Goal: Task Accomplishment & Management: Manage account settings

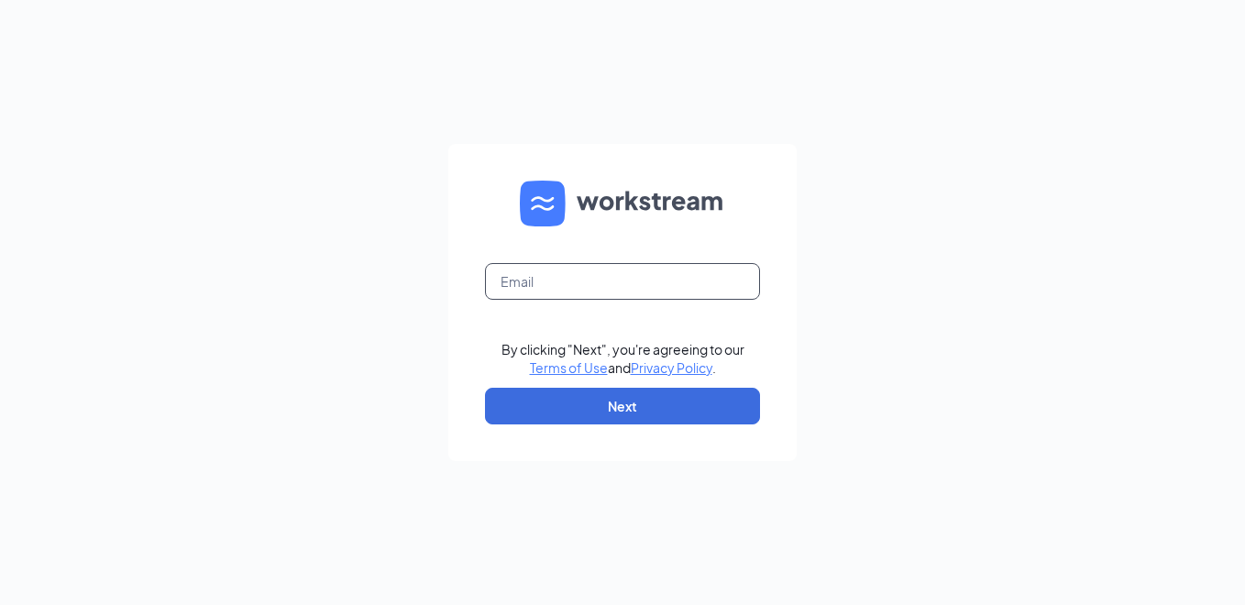
click at [707, 271] on input "text" at bounding box center [622, 281] width 275 height 37
type input "k750042@kfc.com"
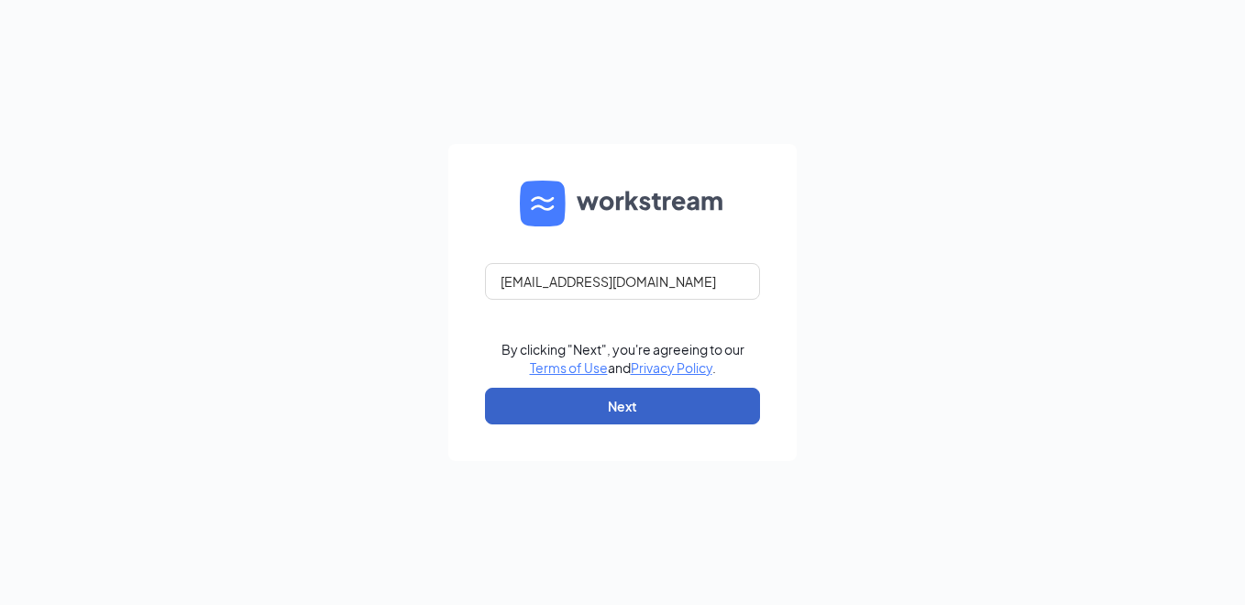
click at [670, 395] on button "Next" at bounding box center [622, 406] width 275 height 37
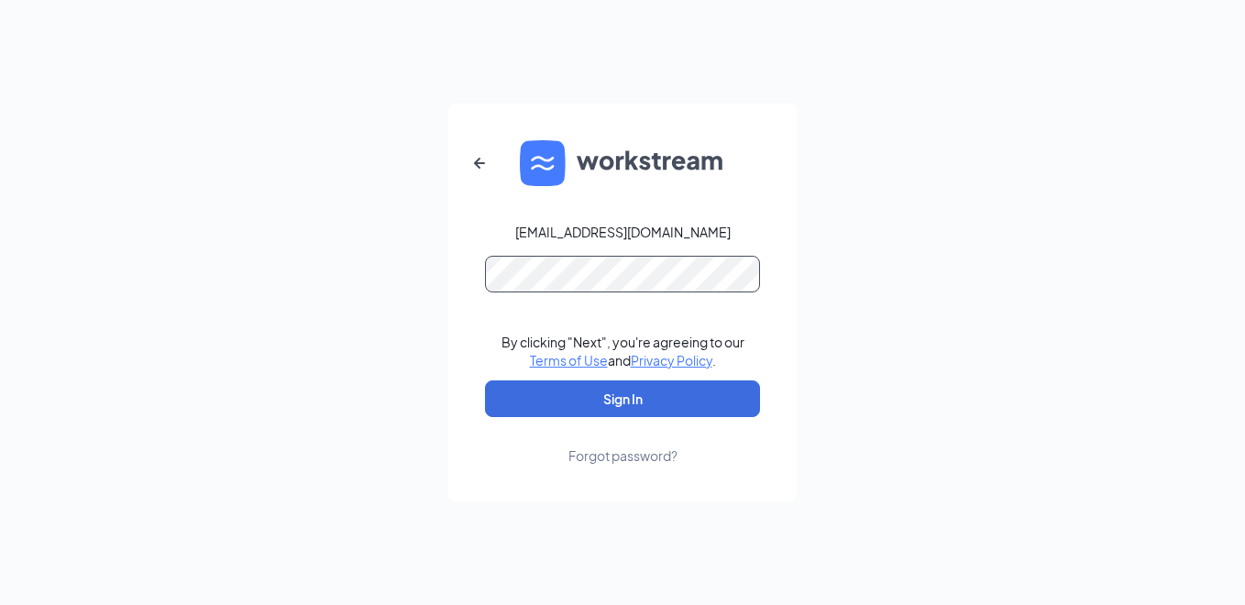
click at [485, 381] on button "Sign In" at bounding box center [622, 399] width 275 height 37
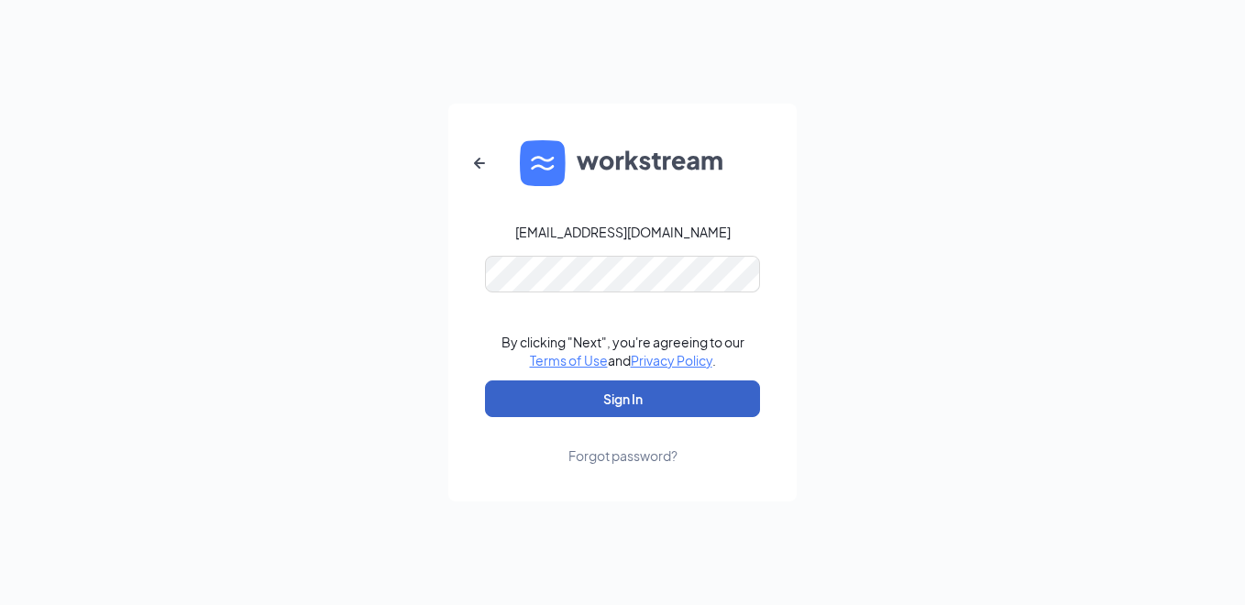
click at [661, 406] on button "Sign In" at bounding box center [622, 399] width 275 height 37
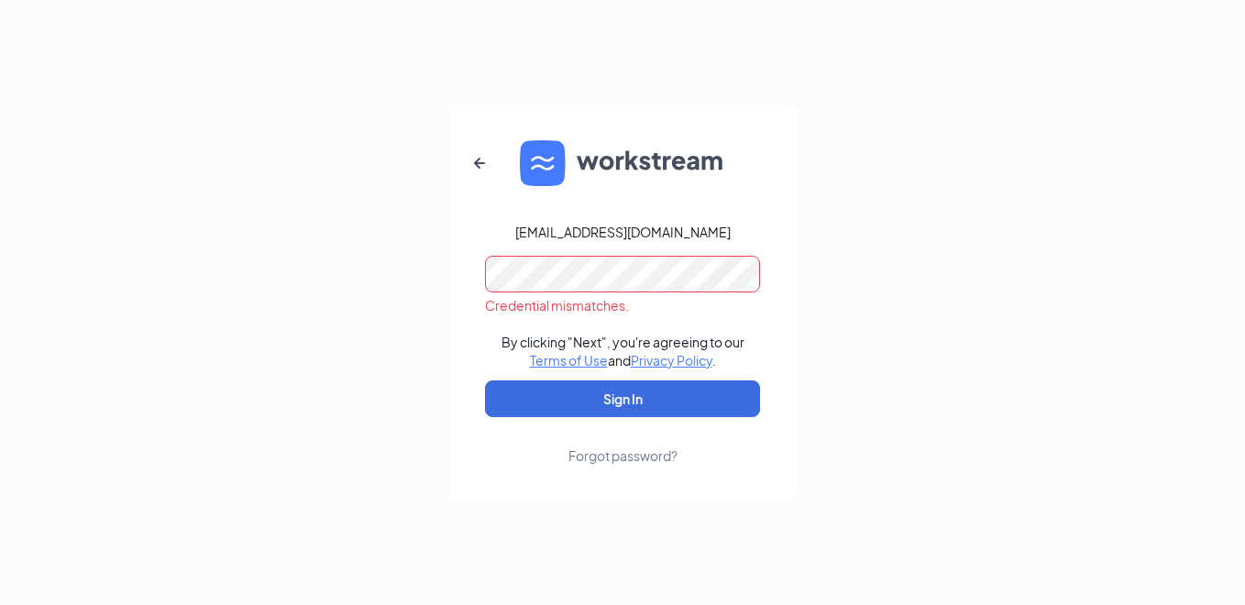
click at [412, 318] on div "k750042@kfc.com Credential mismatches. By clicking "Next", you're agreeing to o…" at bounding box center [622, 302] width 1245 height 605
click at [485, 381] on button "Sign In" at bounding box center [622, 399] width 275 height 37
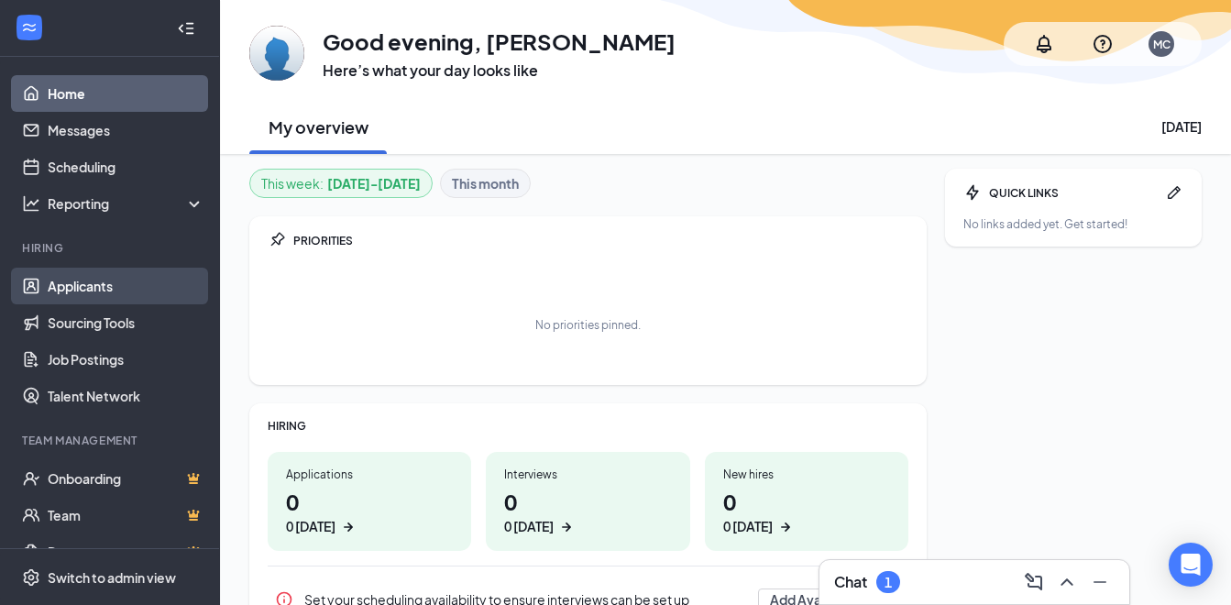
click at [92, 286] on link "Applicants" at bounding box center [126, 286] width 157 height 37
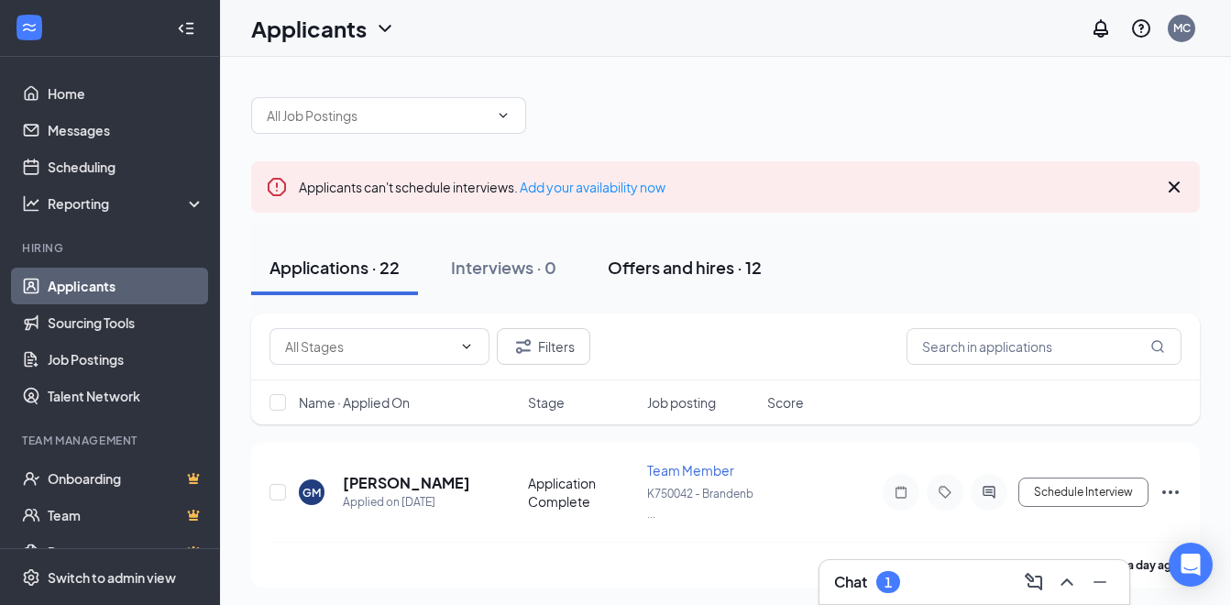
click at [736, 268] on div "Offers and hires · 12" at bounding box center [685, 267] width 154 height 23
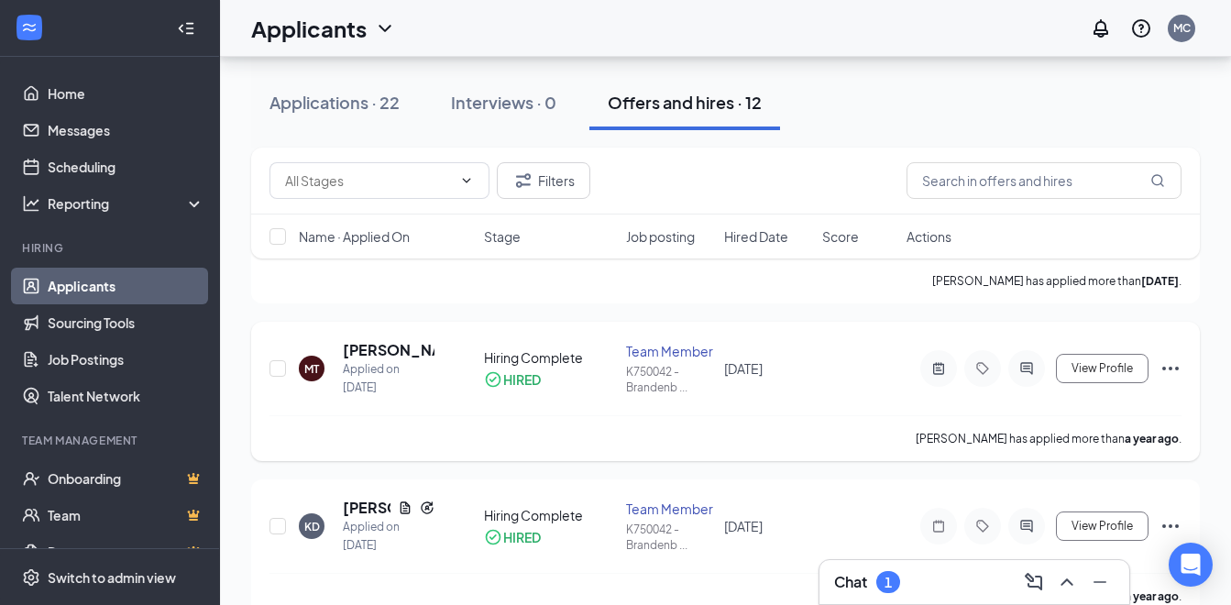
scroll to position [1712, 0]
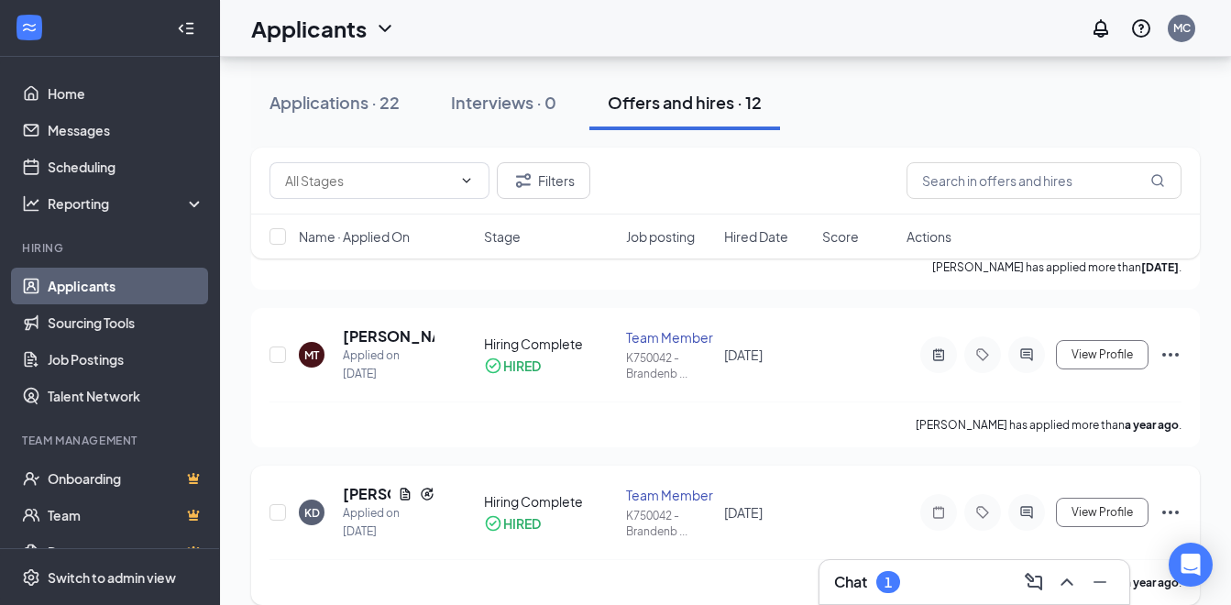
click at [1175, 502] on icon "Ellipses" at bounding box center [1171, 513] width 22 height 22
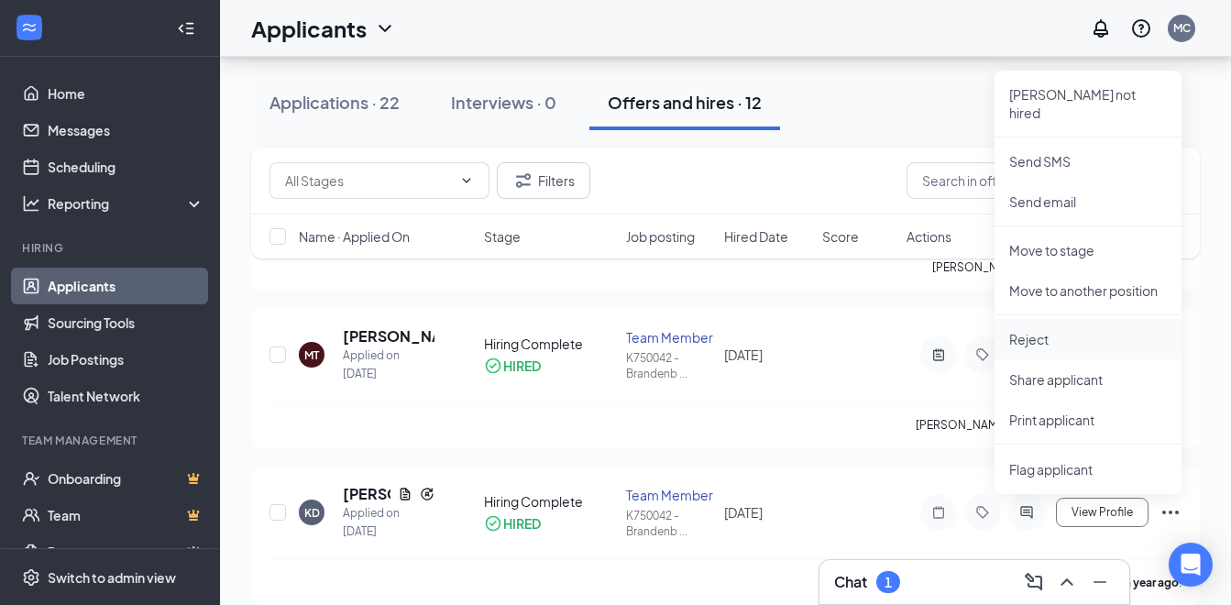
click at [1025, 330] on p "Reject" at bounding box center [1089, 339] width 158 height 18
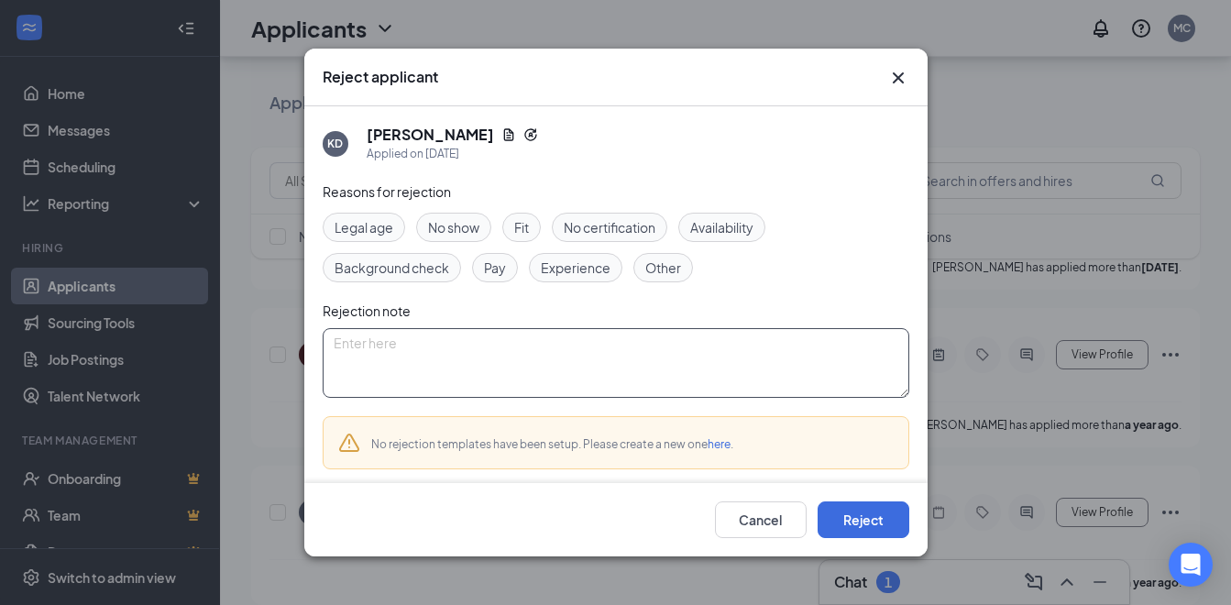
click at [543, 364] on textarea at bounding box center [616, 363] width 587 height 70
type textarea "resigned"
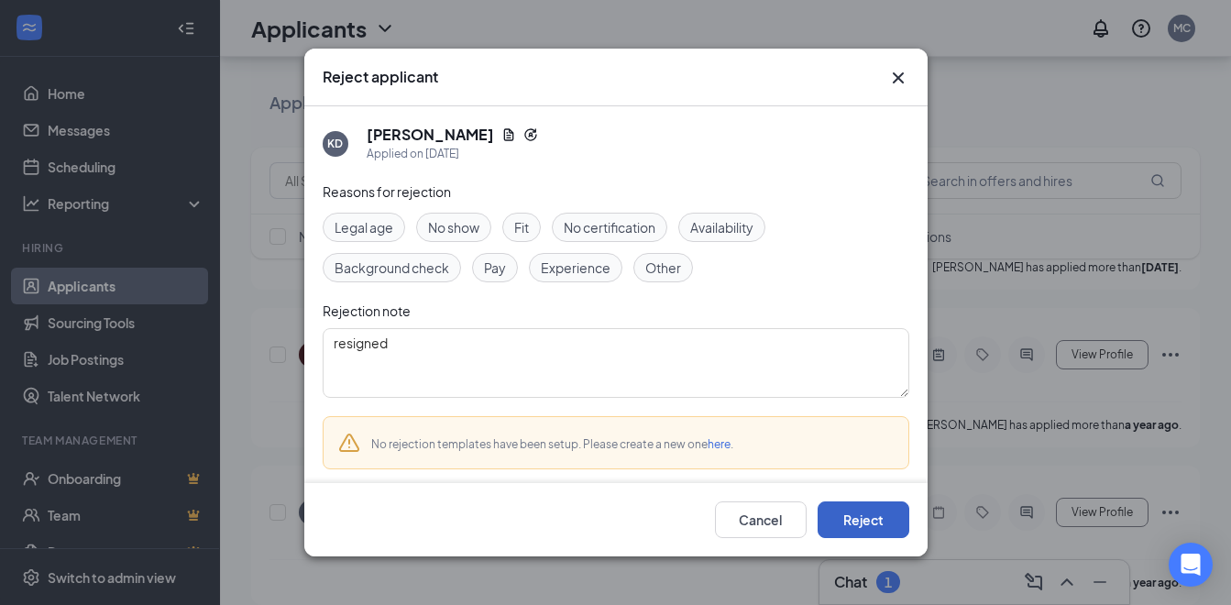
click at [861, 515] on button "Reject" at bounding box center [864, 520] width 92 height 37
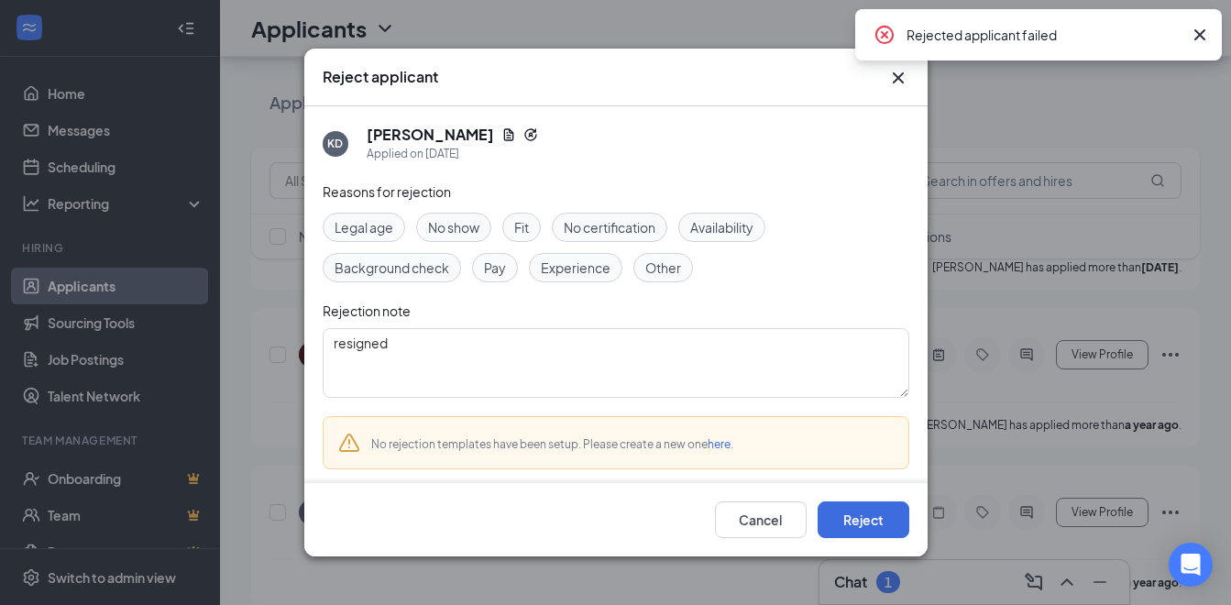
click at [1202, 32] on icon "Cross" at bounding box center [1200, 34] width 11 height 11
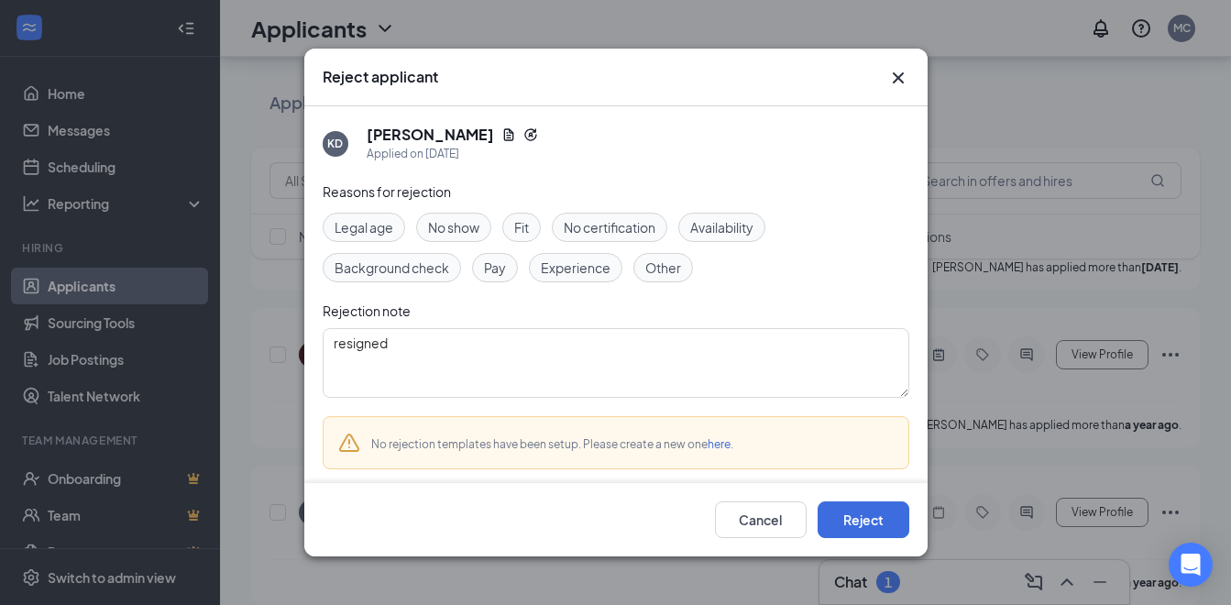
click at [901, 77] on icon "Cross" at bounding box center [899, 78] width 22 height 22
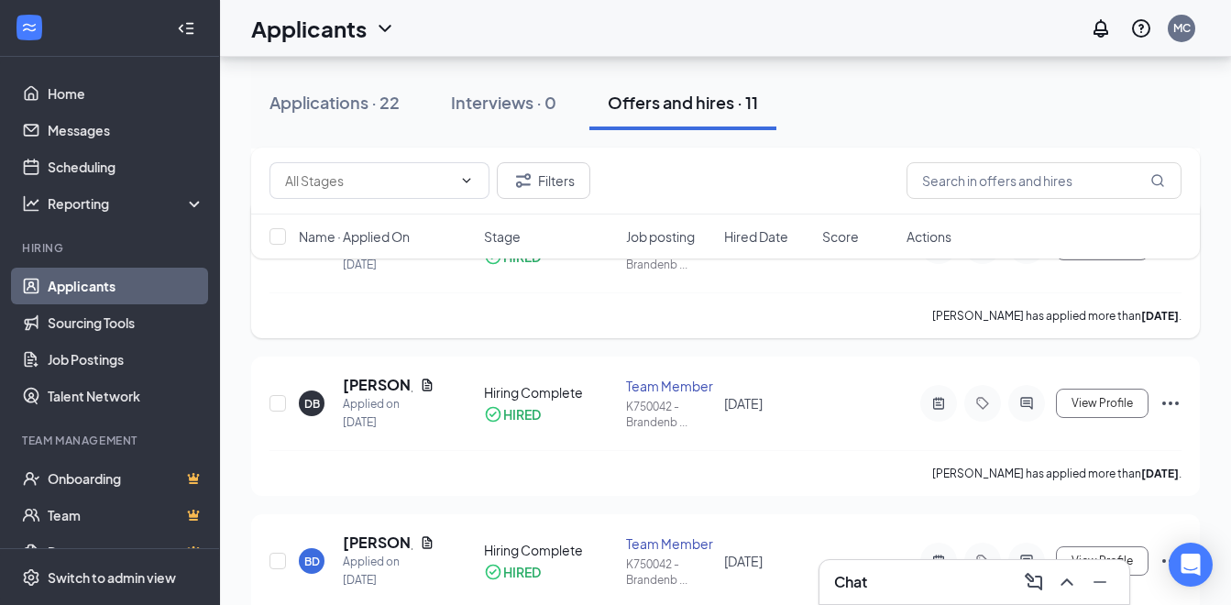
scroll to position [1004, 0]
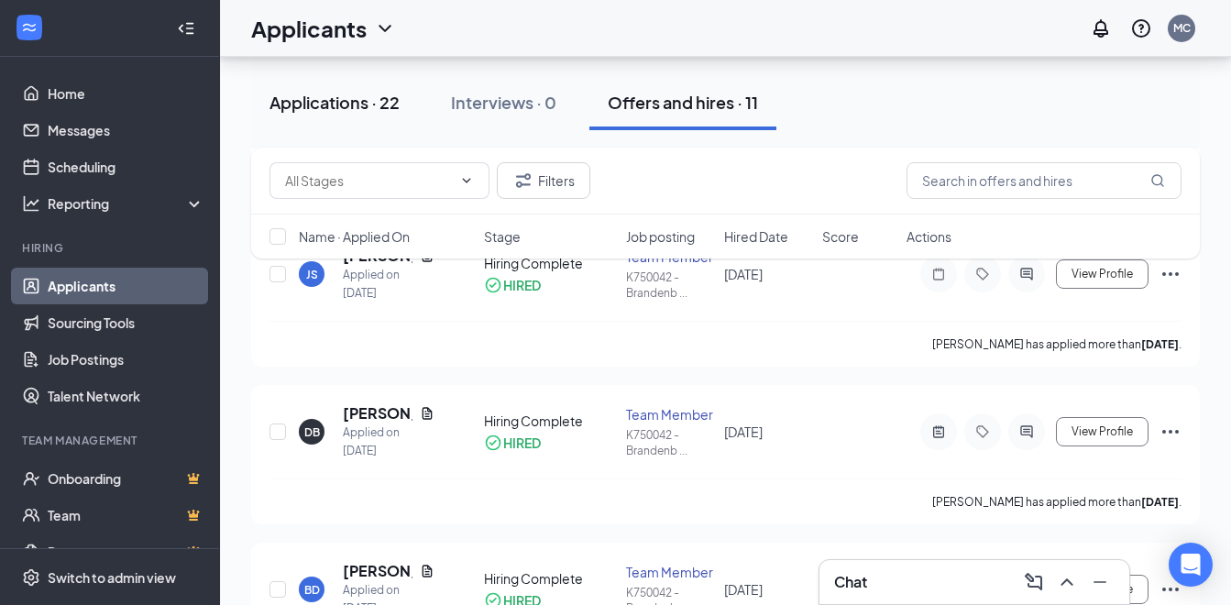
click at [358, 91] on div "Applications · 22" at bounding box center [335, 102] width 130 height 23
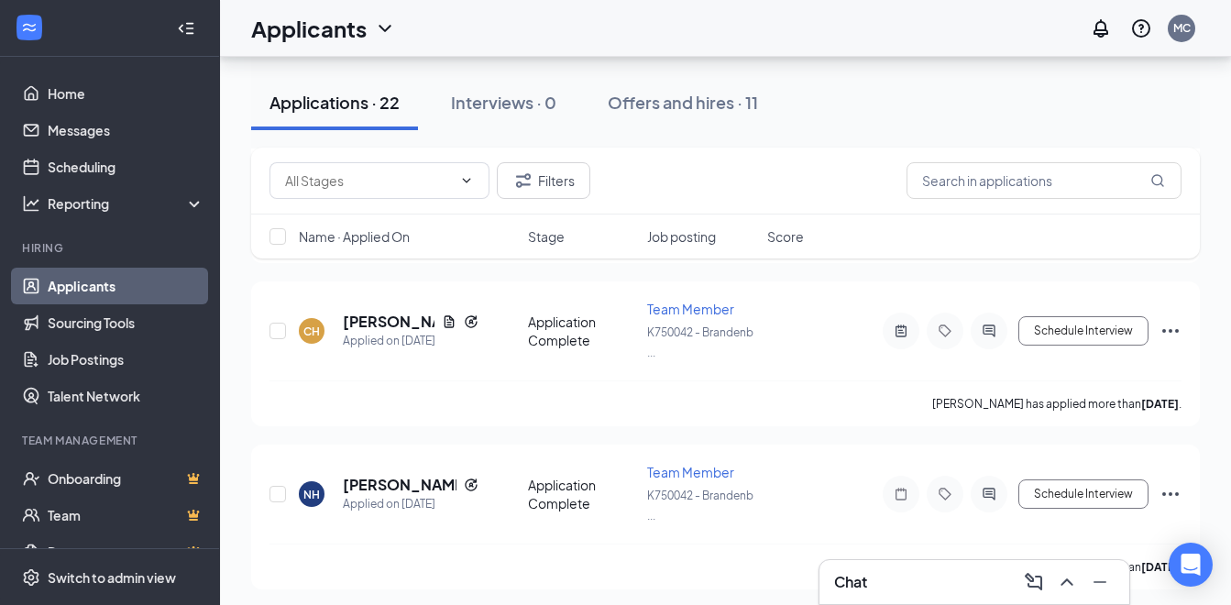
scroll to position [367, 0]
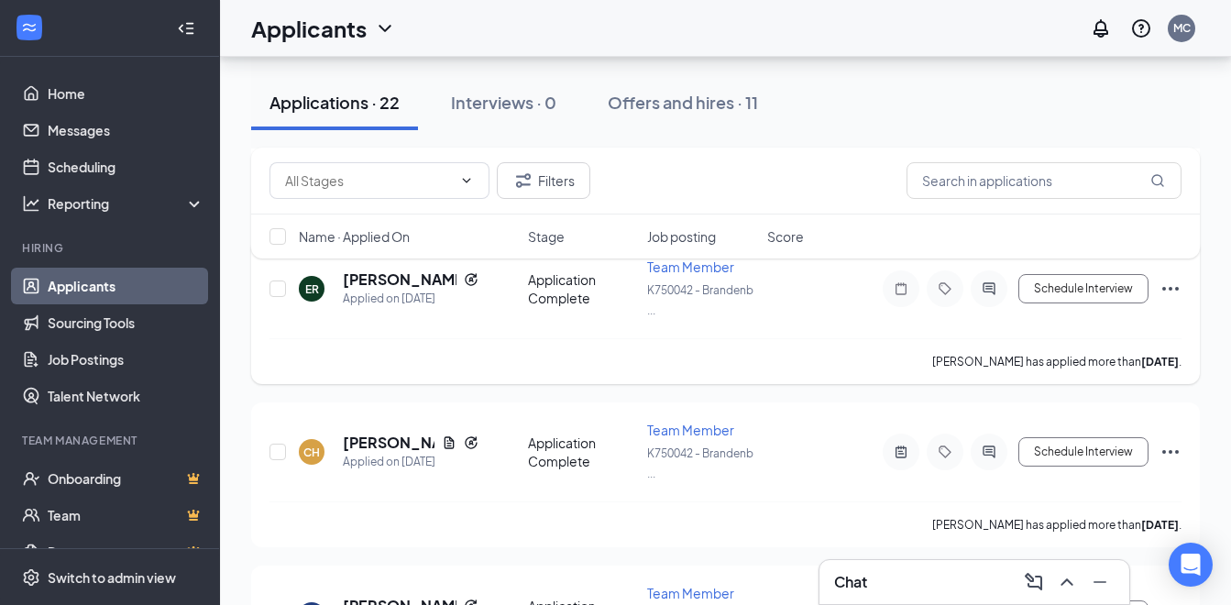
click at [1178, 283] on icon "Ellipses" at bounding box center [1171, 289] width 22 height 22
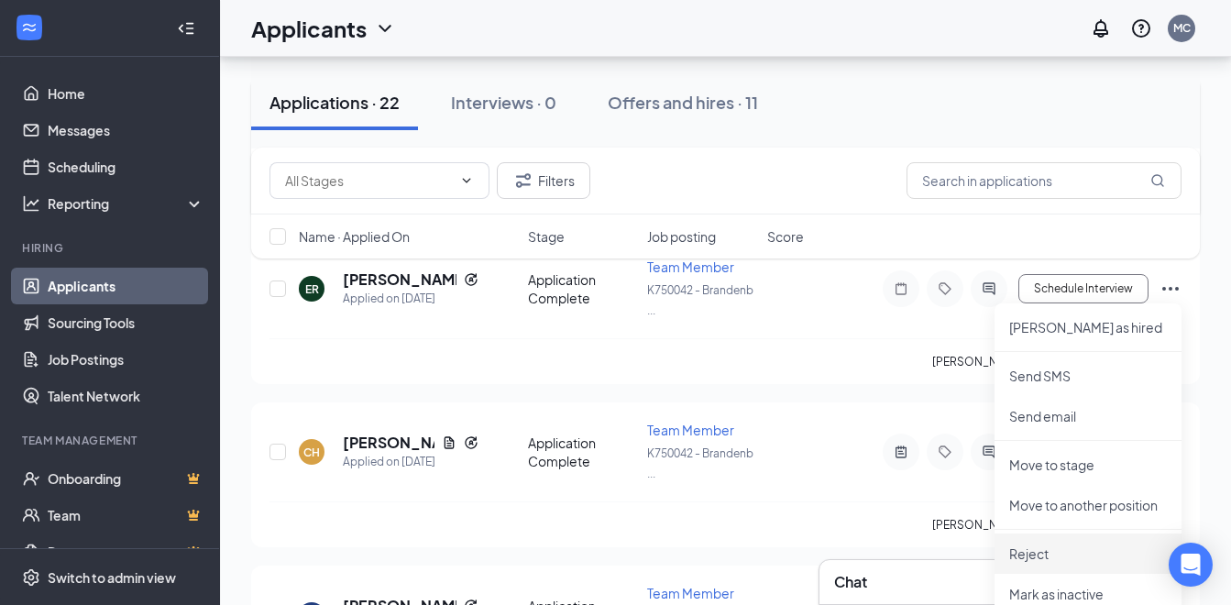
drag, startPoint x: 1034, startPoint y: 547, endPoint x: 1027, endPoint y: 527, distance: 21.5
click at [1033, 546] on p "Reject" at bounding box center [1089, 554] width 158 height 18
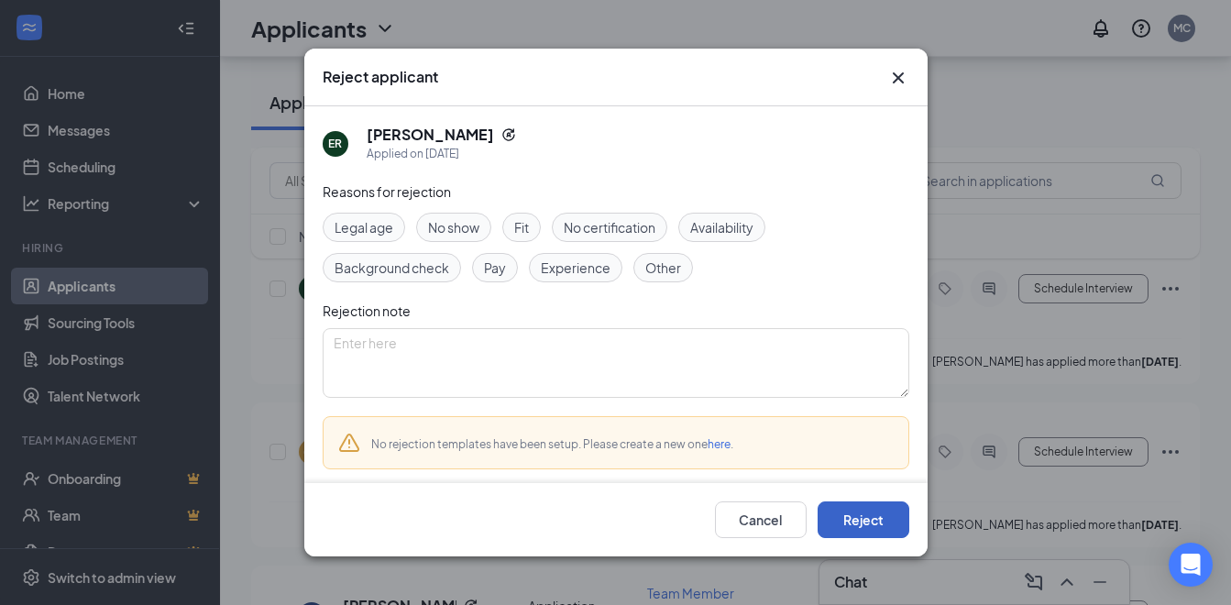
click at [865, 516] on button "Reject" at bounding box center [864, 520] width 92 height 37
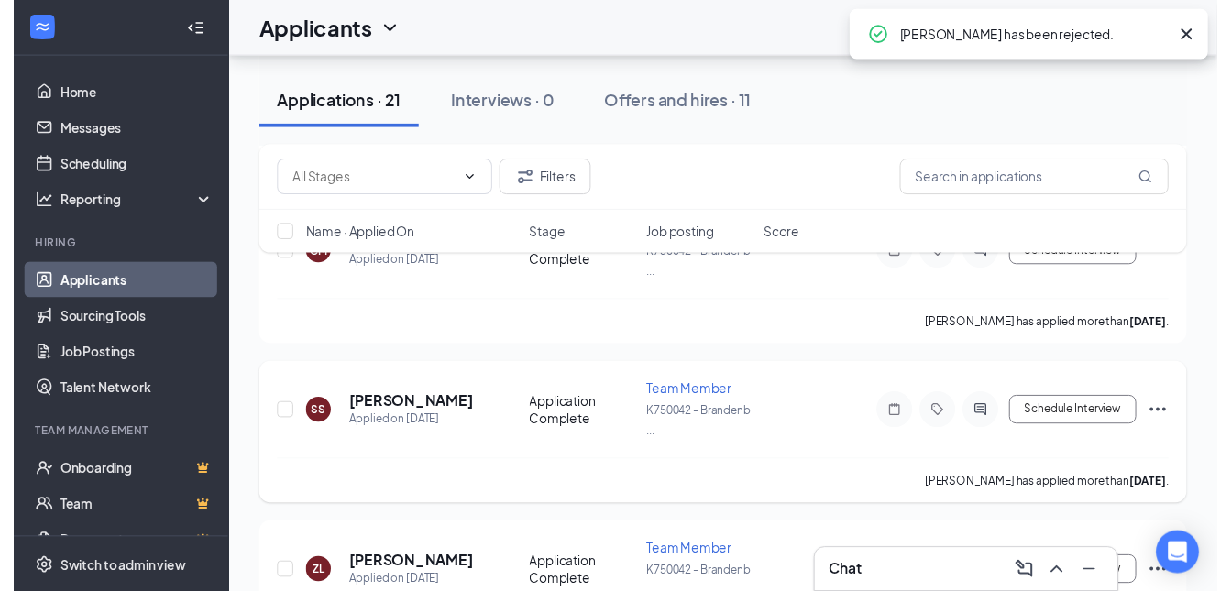
scroll to position [917, 0]
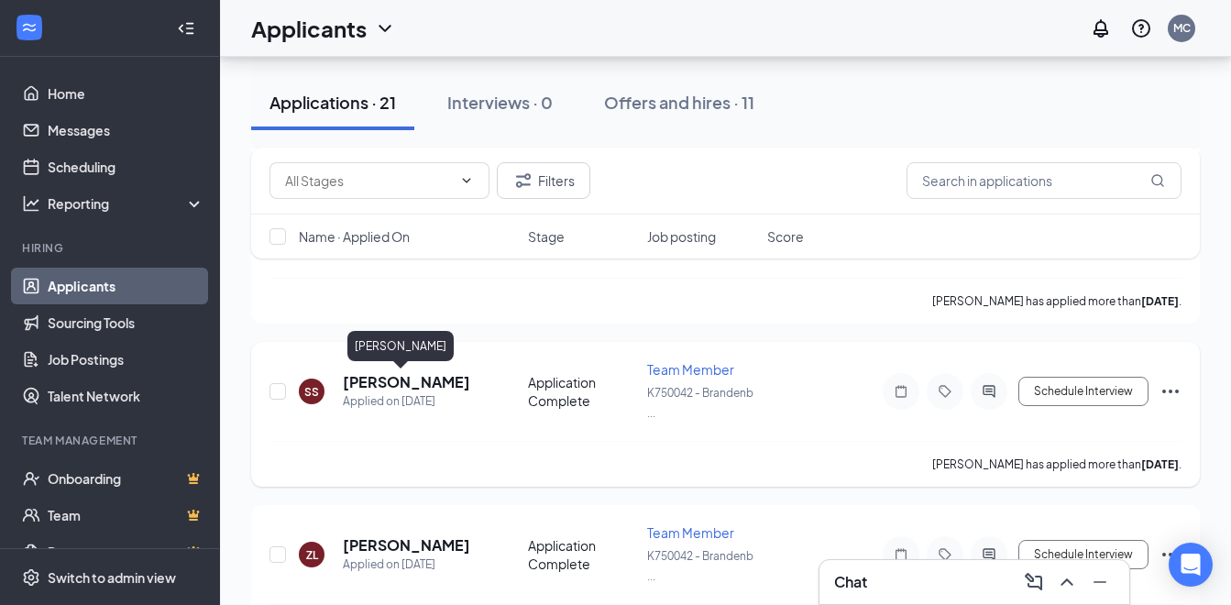
click at [411, 375] on h5 "[PERSON_NAME]" at bounding box center [406, 382] width 127 height 20
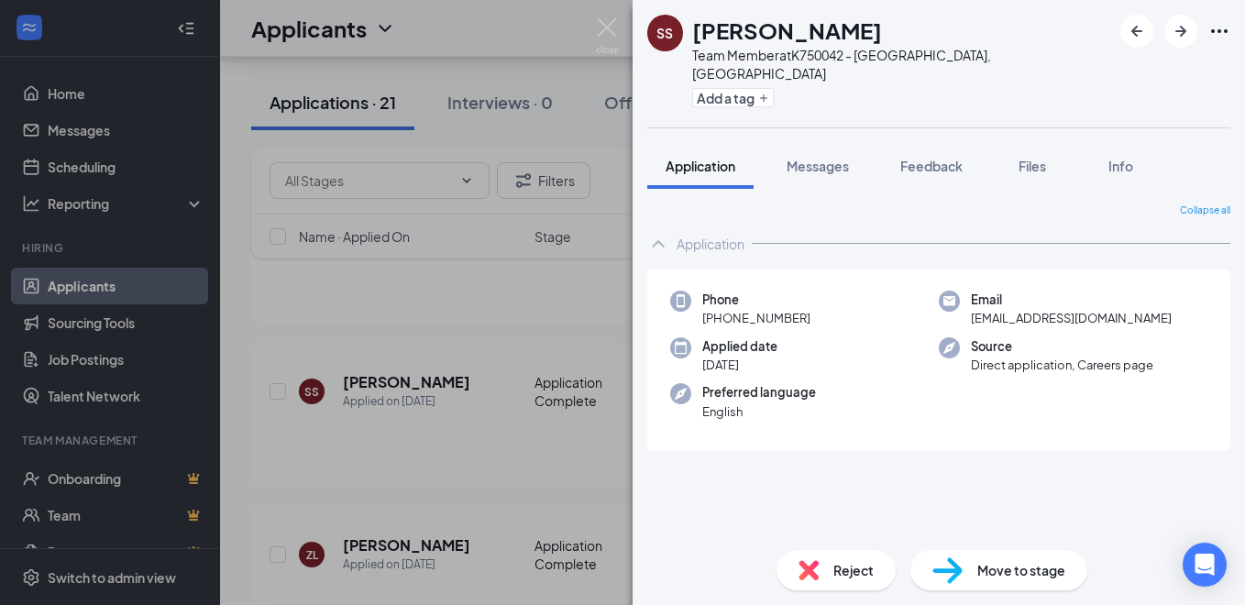
click at [534, 27] on div "SS [PERSON_NAME] Team Member at K750042 - [GEOGRAPHIC_DATA], [GEOGRAPHIC_DATA] …" at bounding box center [622, 302] width 1245 height 605
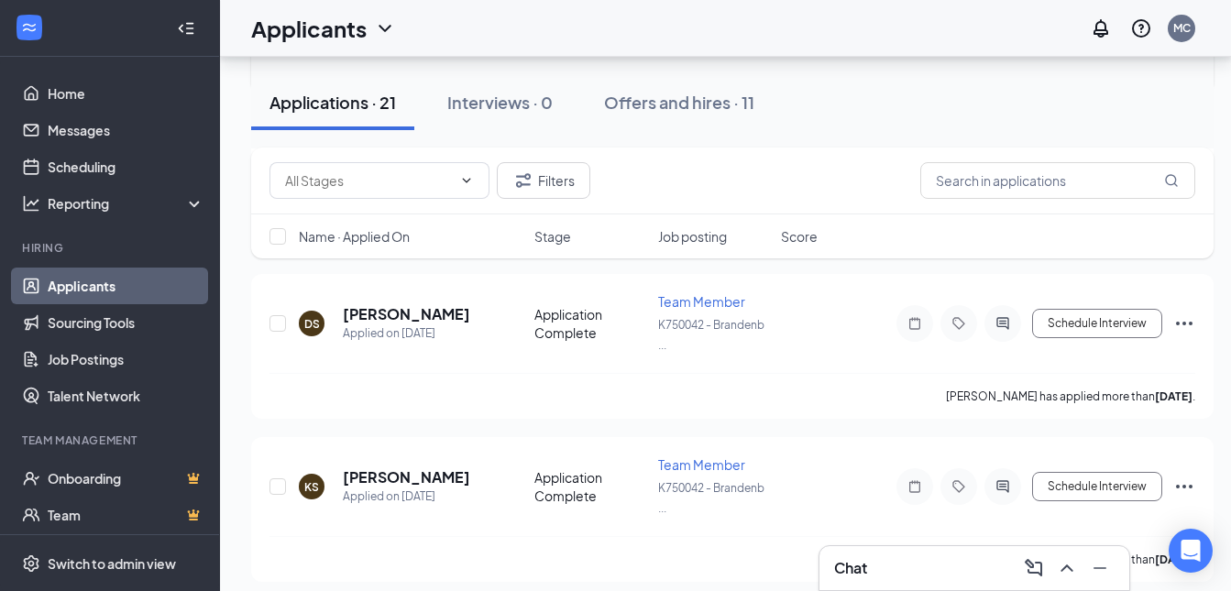
scroll to position [2017, 0]
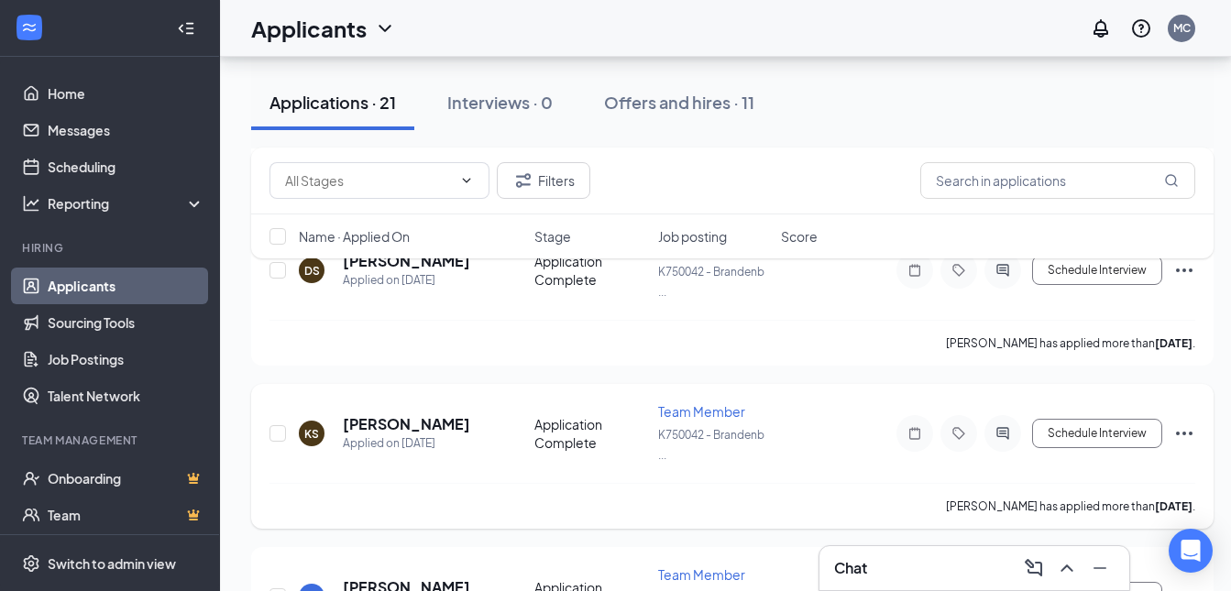
click at [1187, 434] on icon "Ellipses" at bounding box center [1185, 434] width 22 height 22
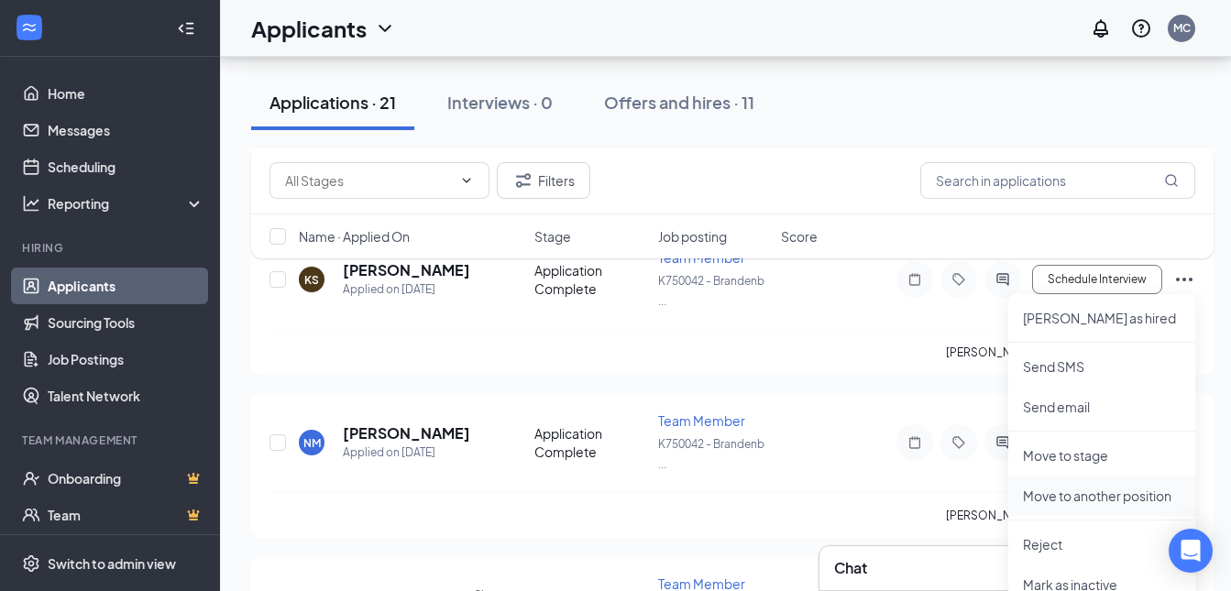
scroll to position [2292, 0]
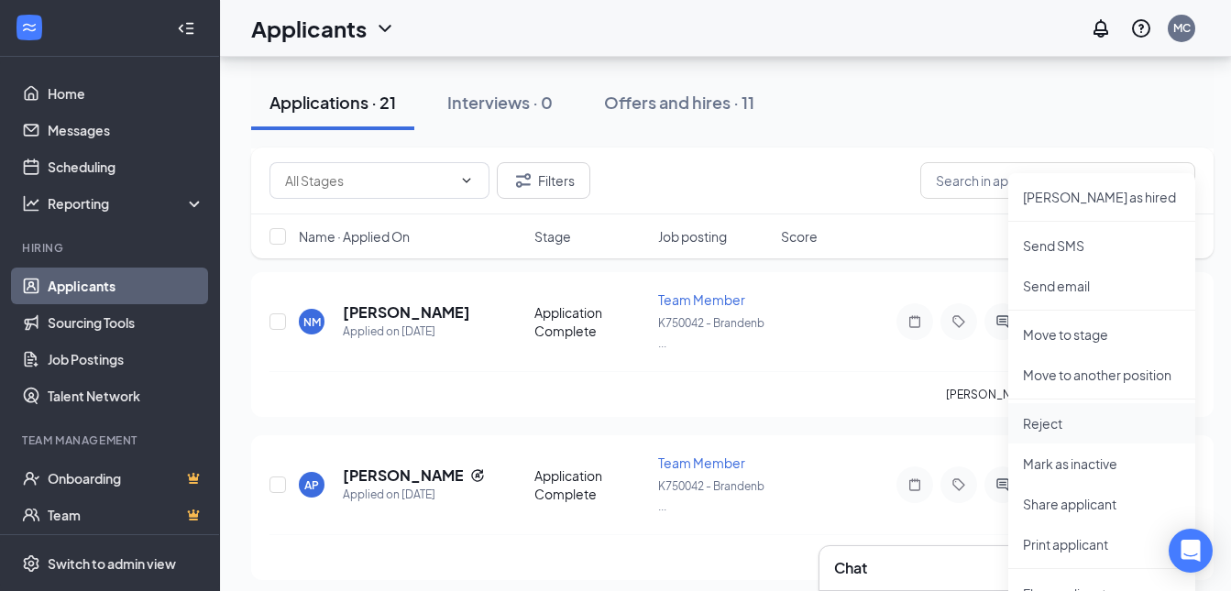
click at [1054, 414] on li "Reject" at bounding box center [1102, 423] width 187 height 40
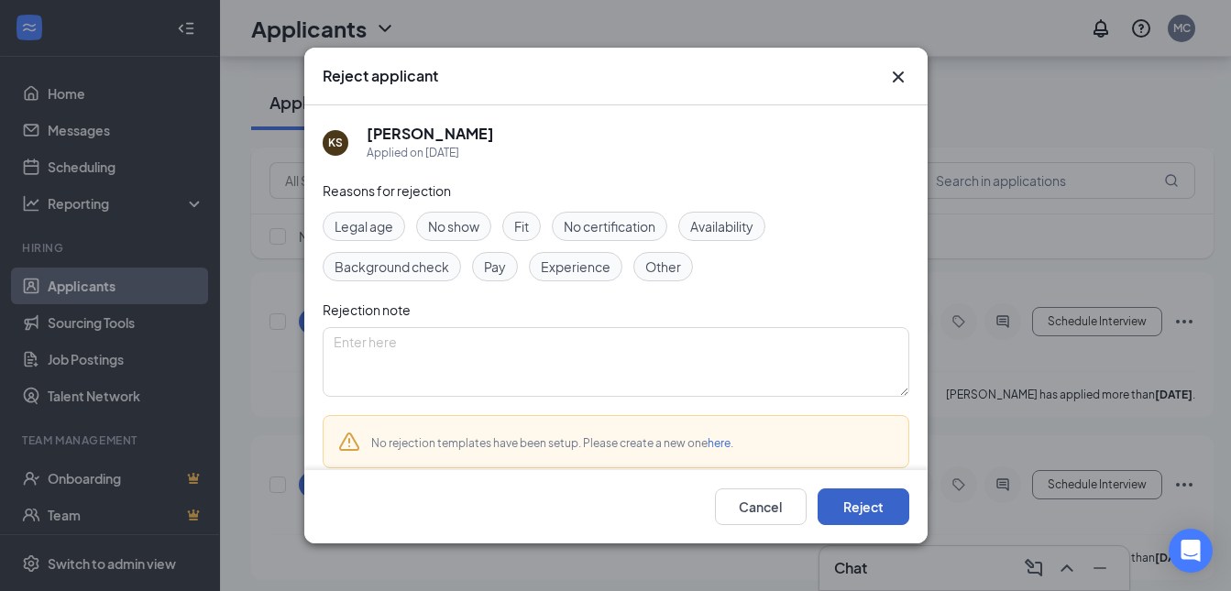
click at [877, 509] on button "Reject" at bounding box center [864, 507] width 92 height 37
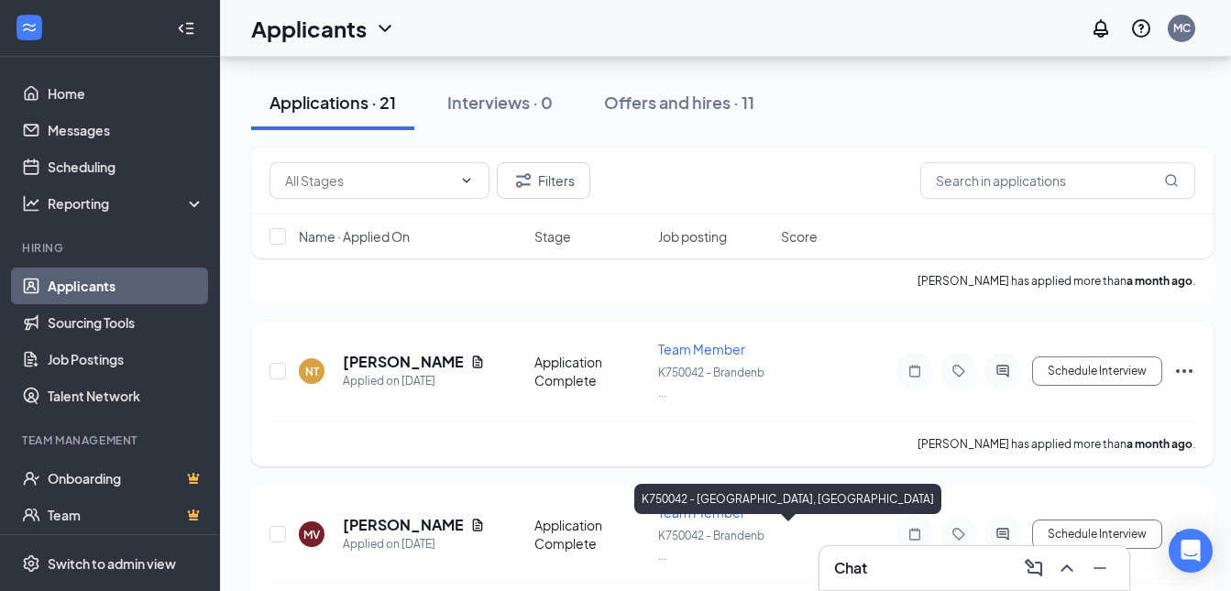
scroll to position [6384, 0]
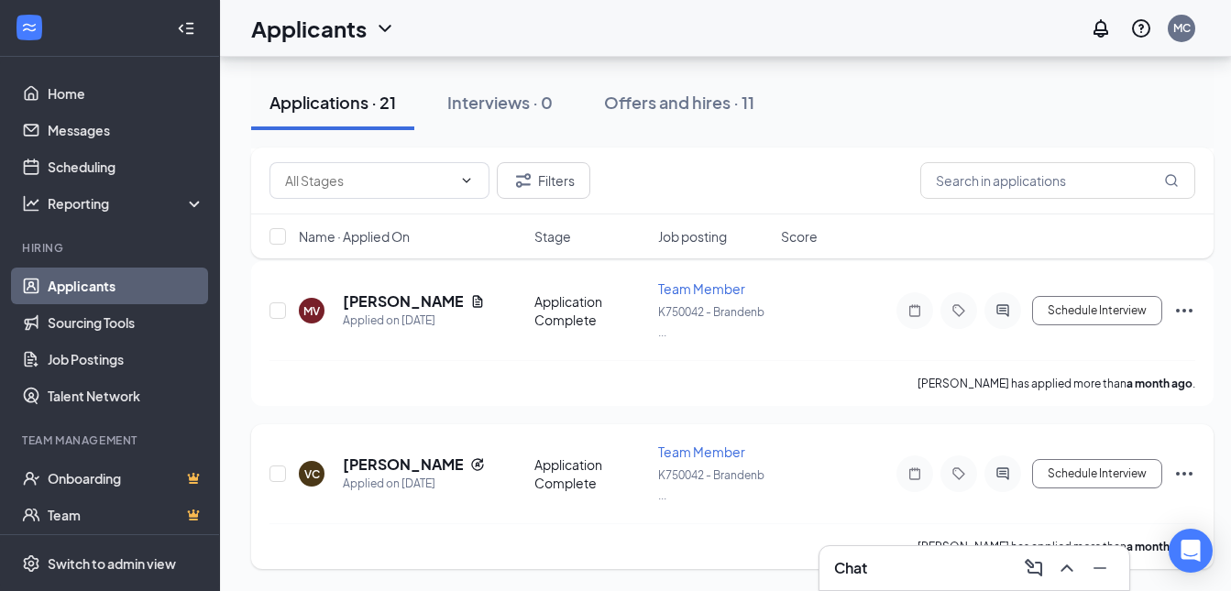
click at [1185, 474] on icon "Ellipses" at bounding box center [1184, 474] width 17 height 4
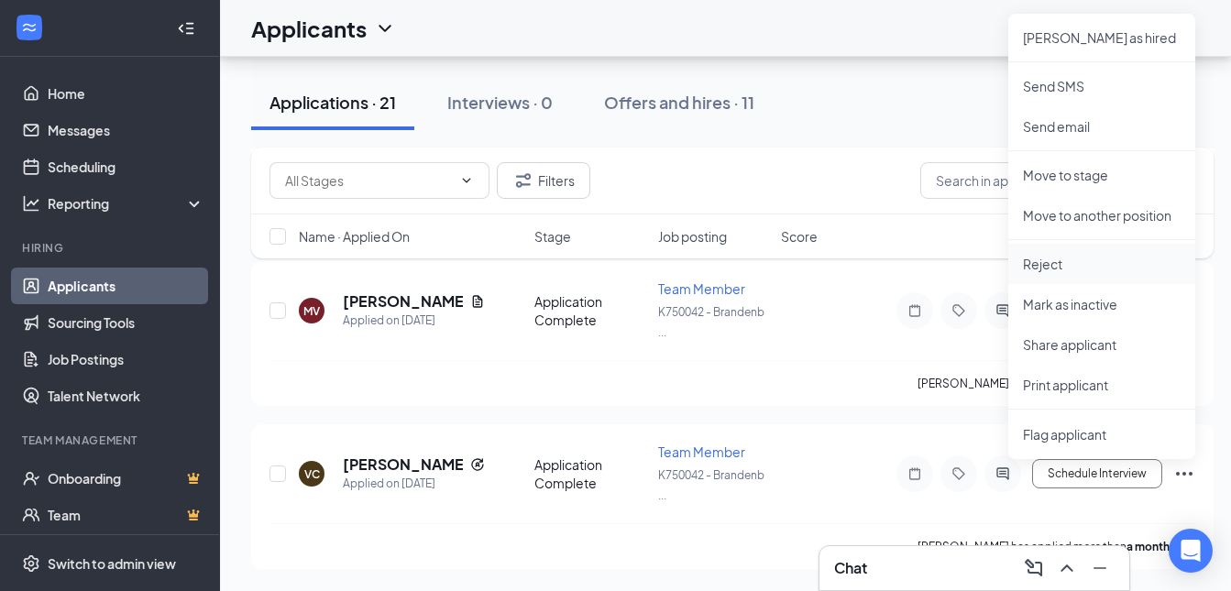
click at [1040, 265] on p "Reject" at bounding box center [1102, 264] width 158 height 18
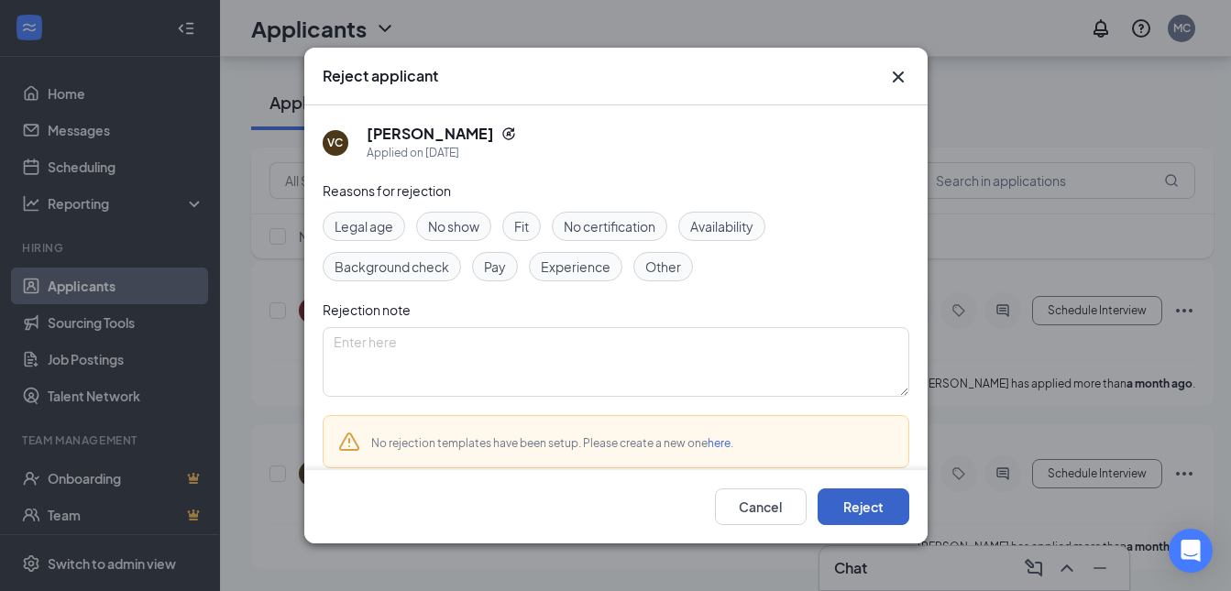
click at [873, 502] on button "Reject" at bounding box center [864, 507] width 92 height 37
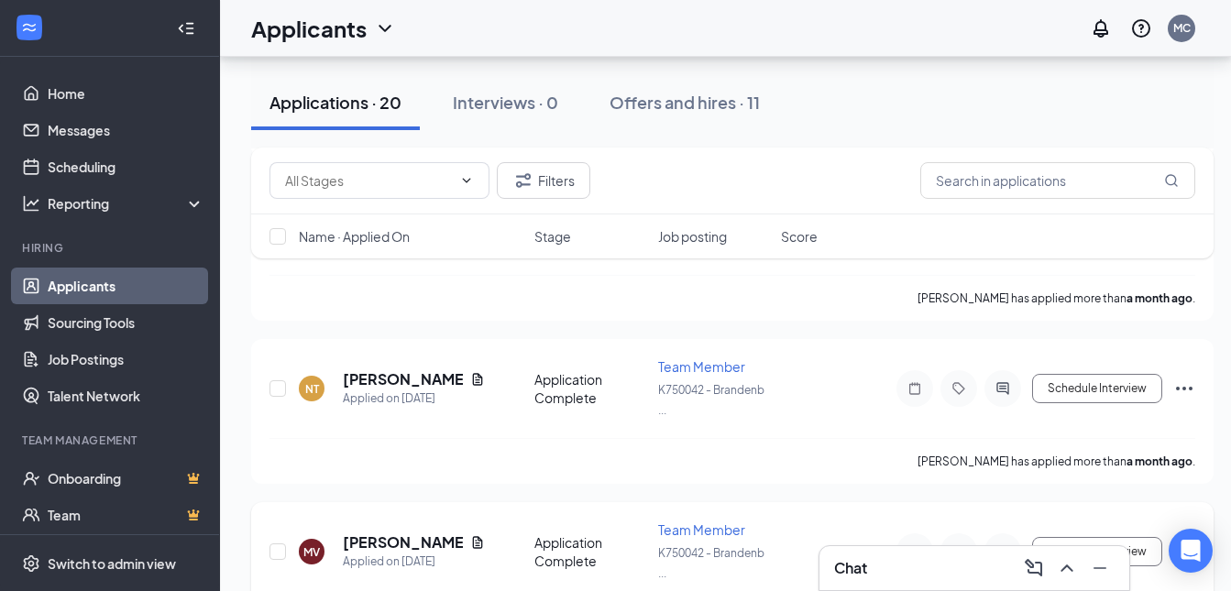
scroll to position [5874, 0]
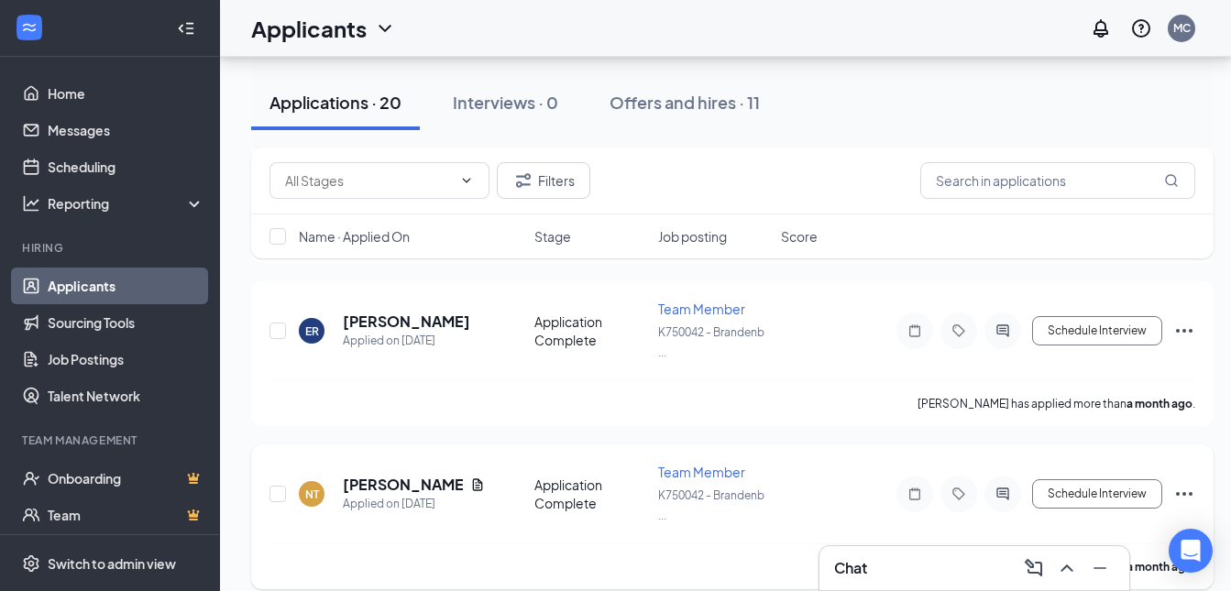
click at [1194, 491] on icon "Ellipses" at bounding box center [1185, 494] width 22 height 22
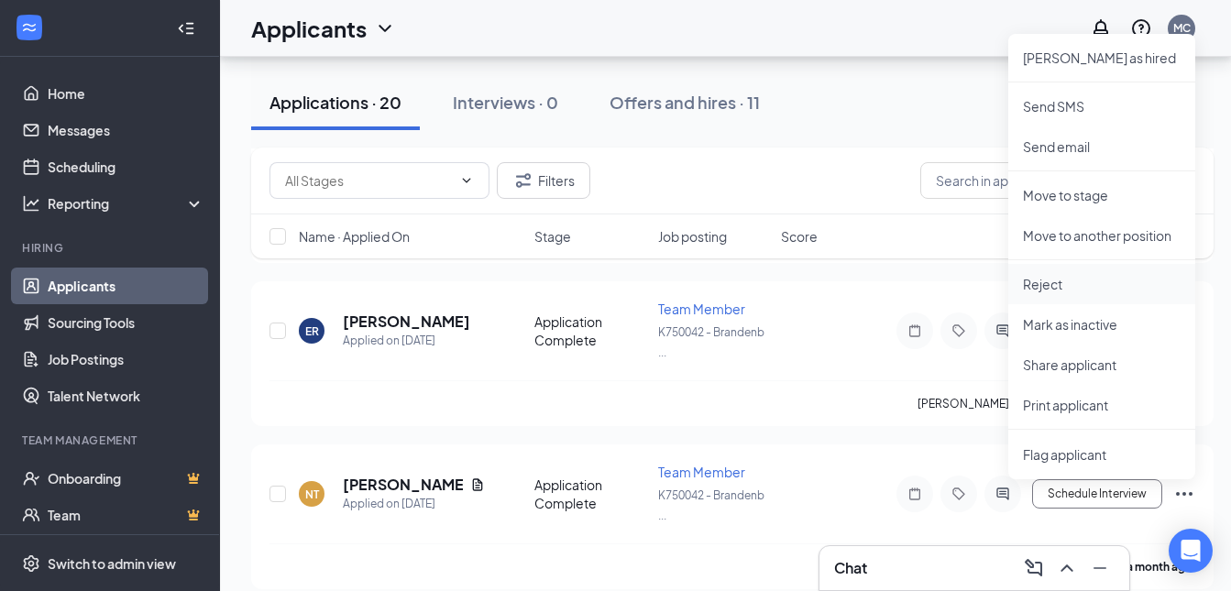
click at [1050, 279] on p "Reject" at bounding box center [1102, 284] width 158 height 18
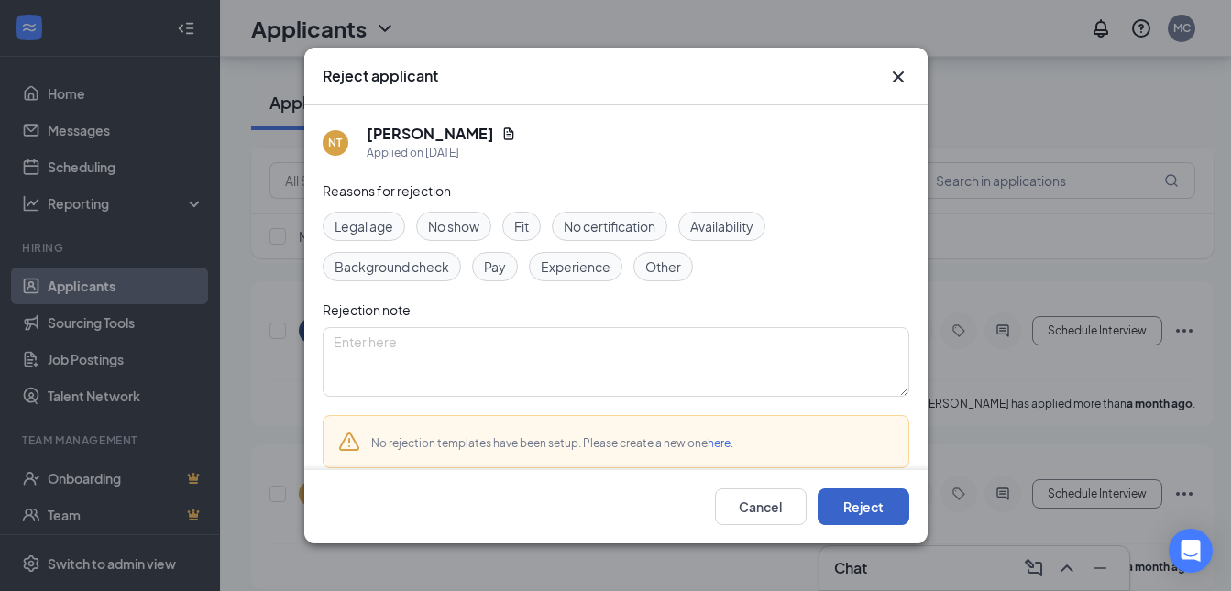
click at [850, 511] on button "Reject" at bounding box center [864, 507] width 92 height 37
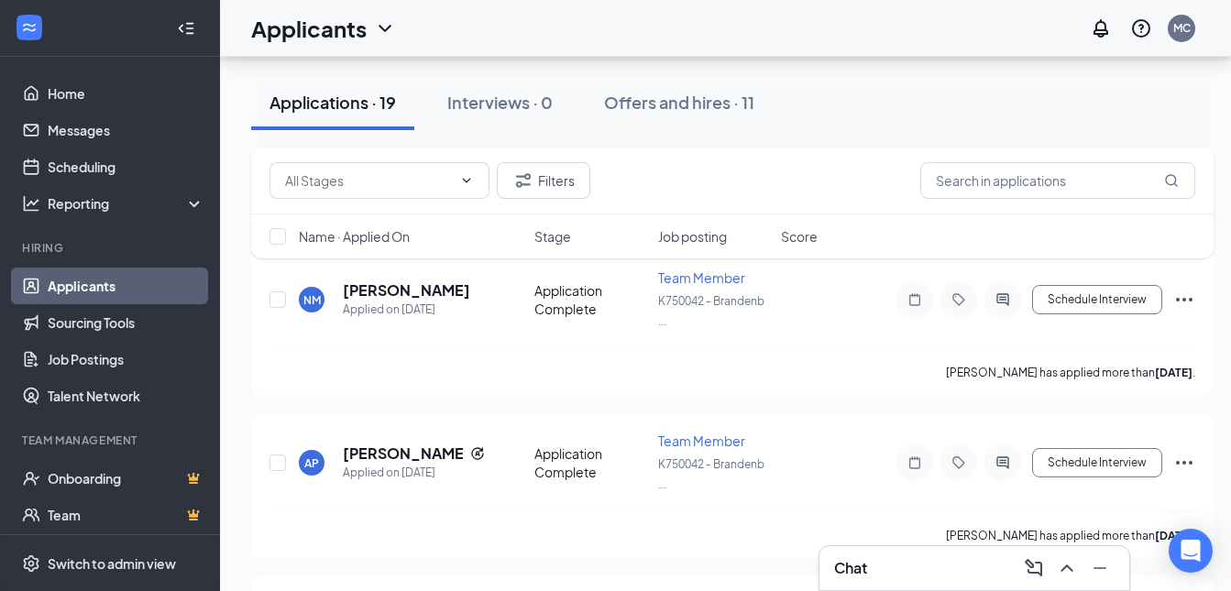
scroll to position [4997, 0]
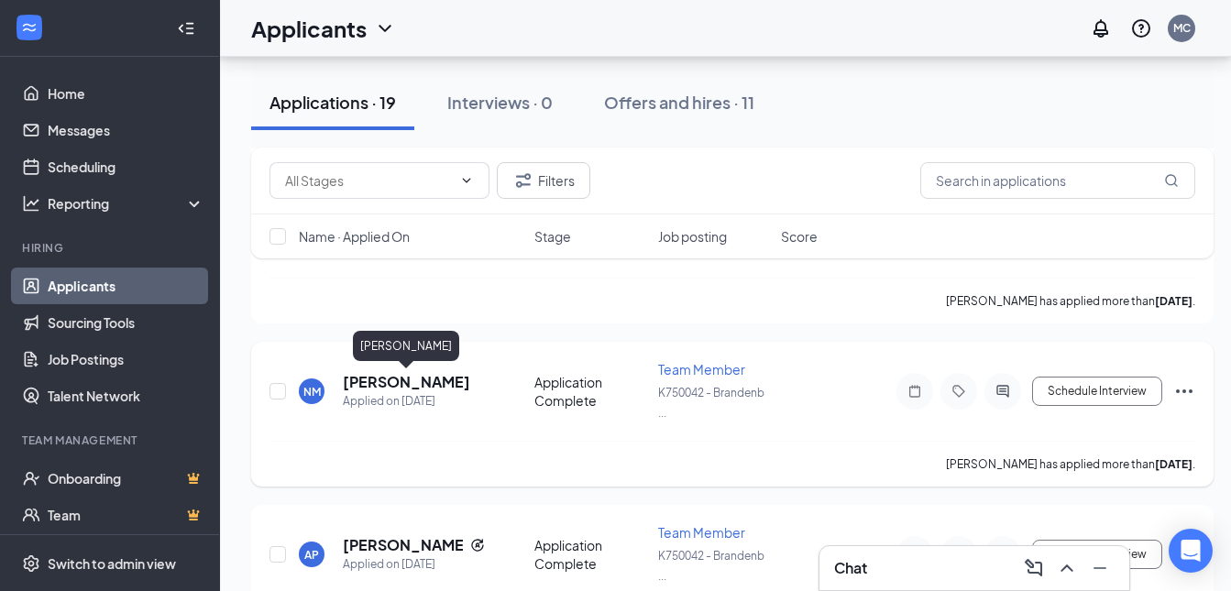
click at [444, 379] on h5 "[PERSON_NAME]" at bounding box center [406, 382] width 127 height 20
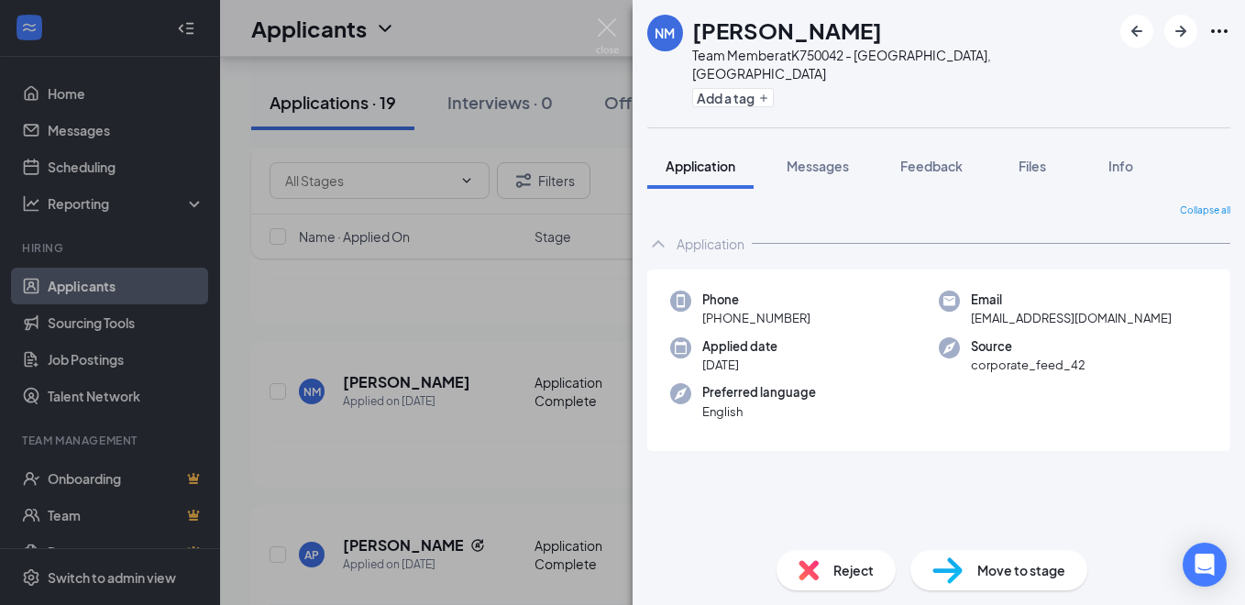
click at [501, 280] on div "NM [PERSON_NAME] Team Member at K750042 - [GEOGRAPHIC_DATA], [GEOGRAPHIC_DATA] …" at bounding box center [622, 302] width 1245 height 605
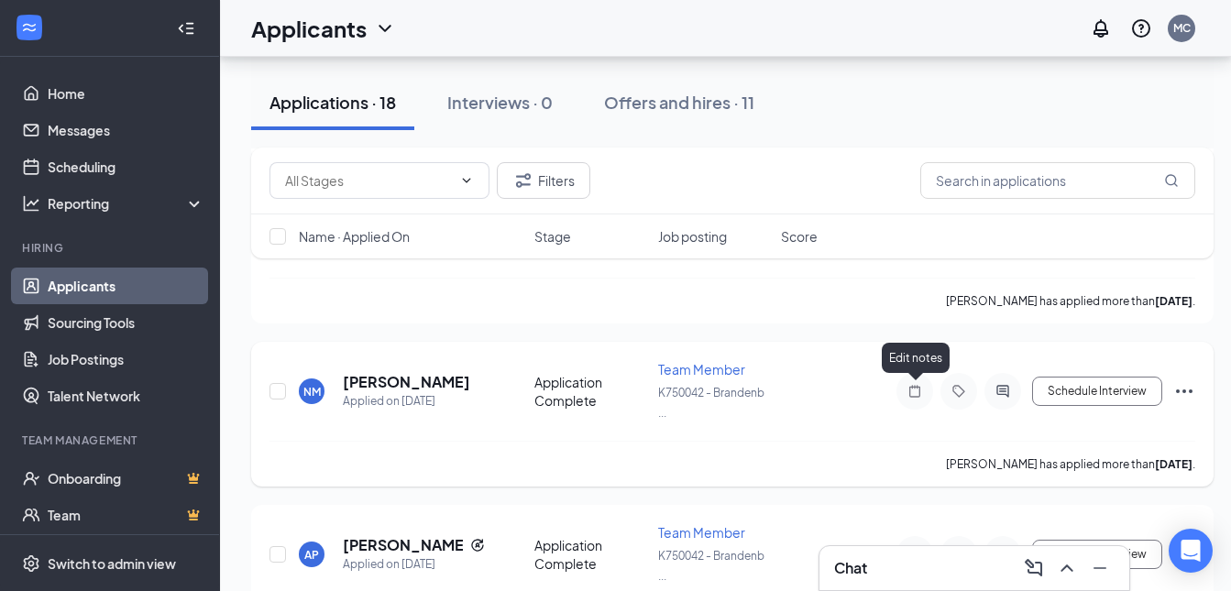
click at [918, 385] on icon "Note" at bounding box center [915, 391] width 22 height 15
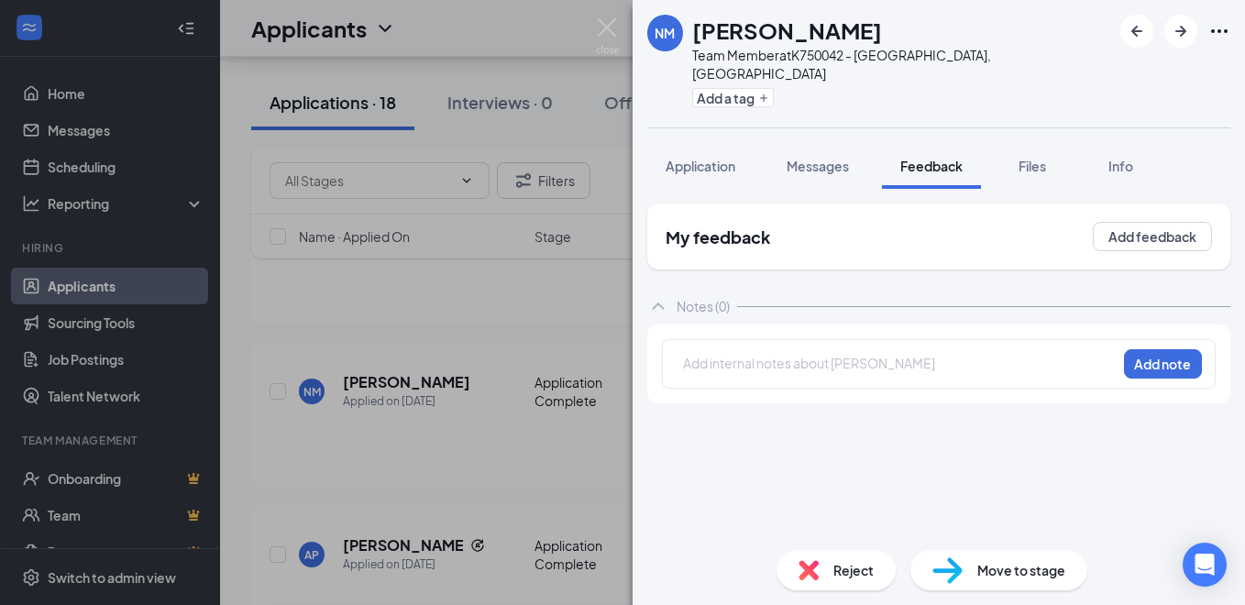
click at [541, 33] on div "NM [PERSON_NAME] Team Member at K750042 - [GEOGRAPHIC_DATA], [GEOGRAPHIC_DATA] …" at bounding box center [622, 302] width 1245 height 605
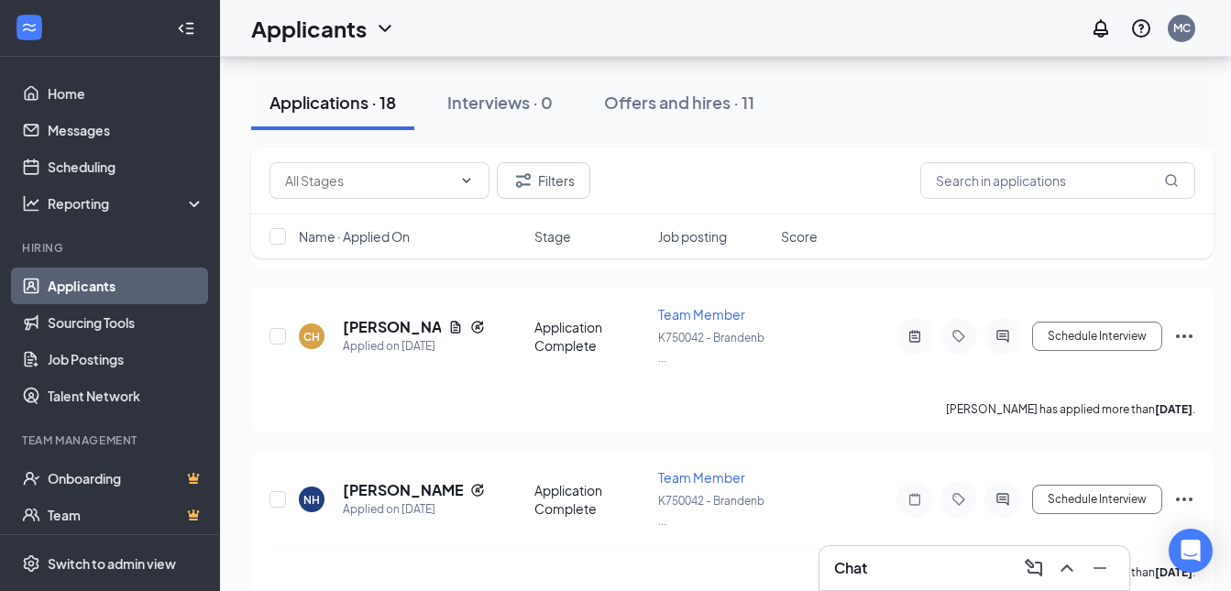
scroll to position [3255, 0]
click at [911, 346] on div at bounding box center [915, 338] width 37 height 37
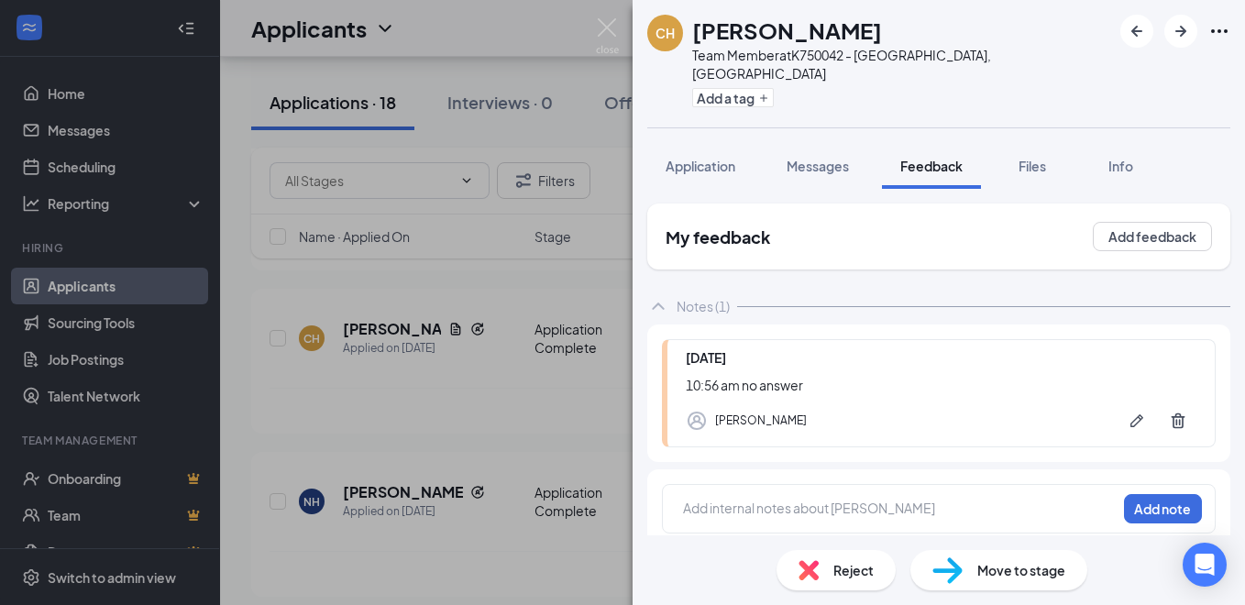
click at [518, 16] on div "CH [PERSON_NAME] Team Member at K750042 - [GEOGRAPHIC_DATA], [GEOGRAPHIC_DATA] …" at bounding box center [622, 302] width 1245 height 605
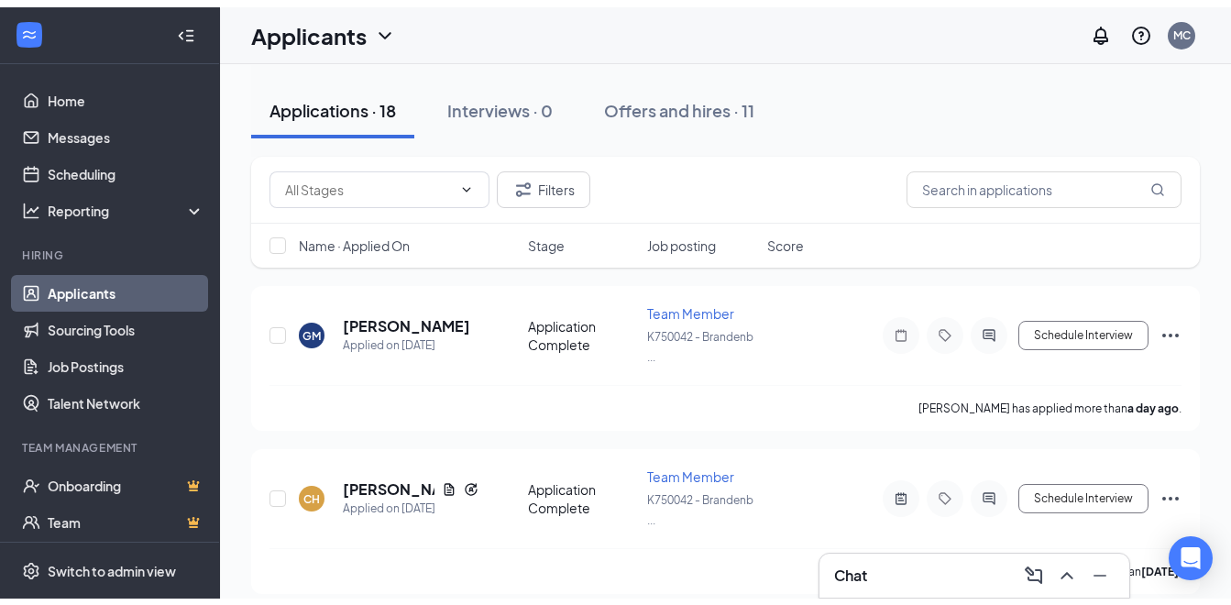
scroll to position [46, 0]
